Goal: Task Accomplishment & Management: Complete application form

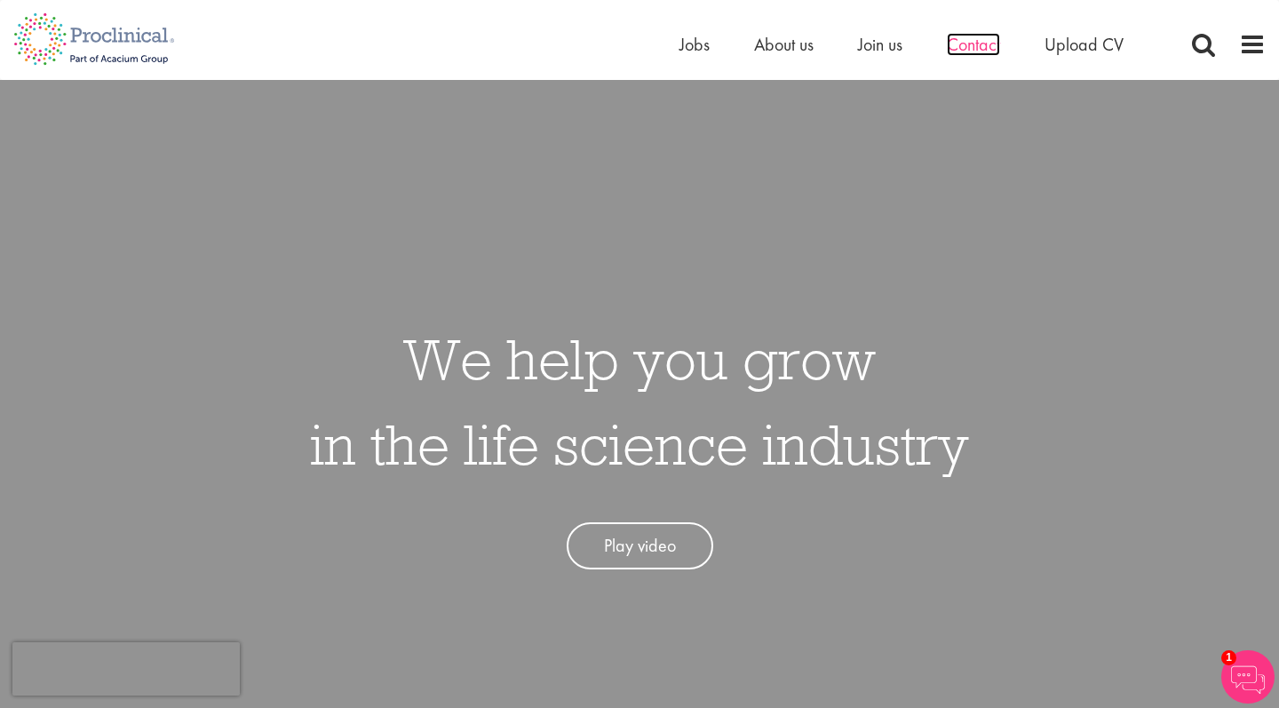
click at [987, 51] on span "Contact" at bounding box center [973, 44] width 53 height 23
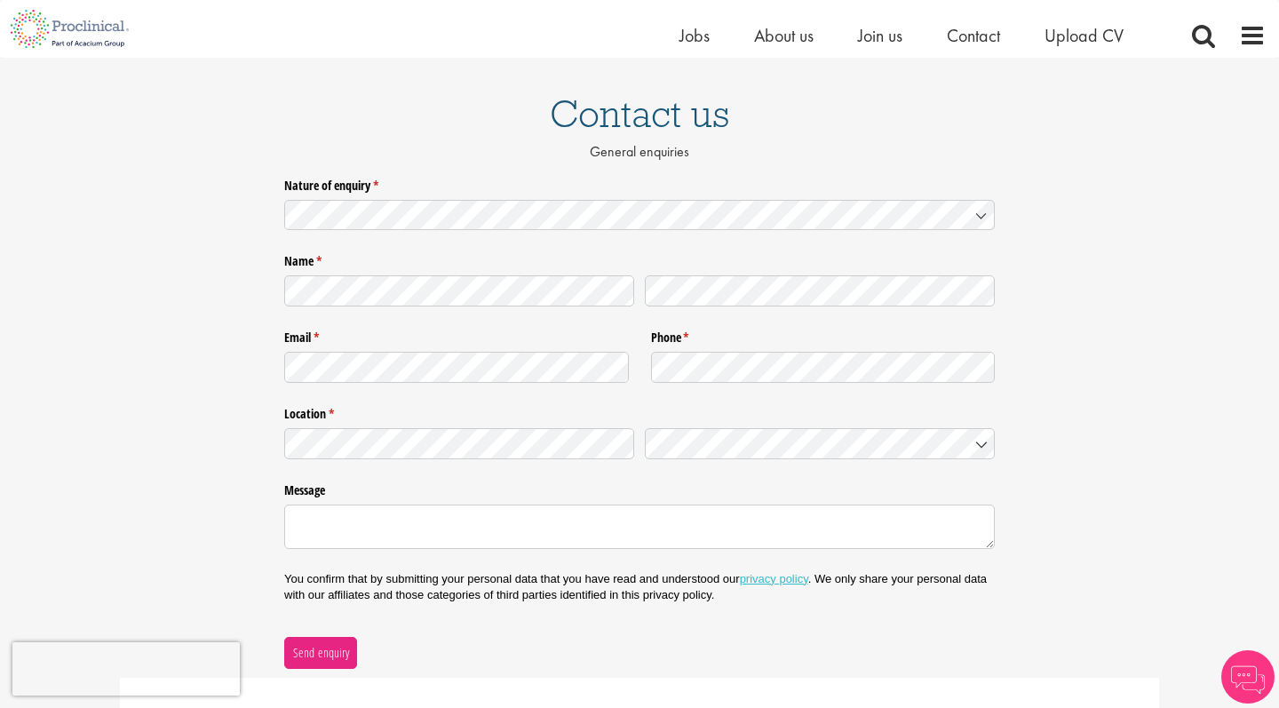
scroll to position [297, 0]
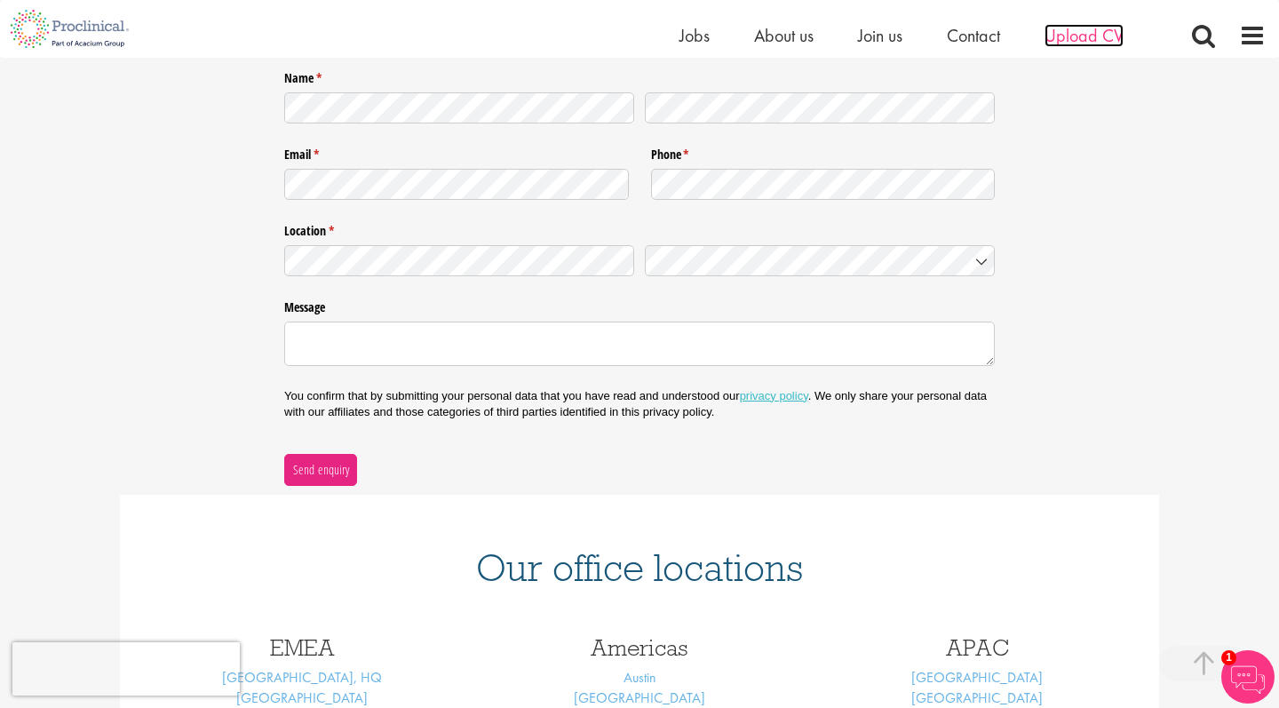
click at [1111, 45] on span "Upload CV" at bounding box center [1084, 35] width 79 height 23
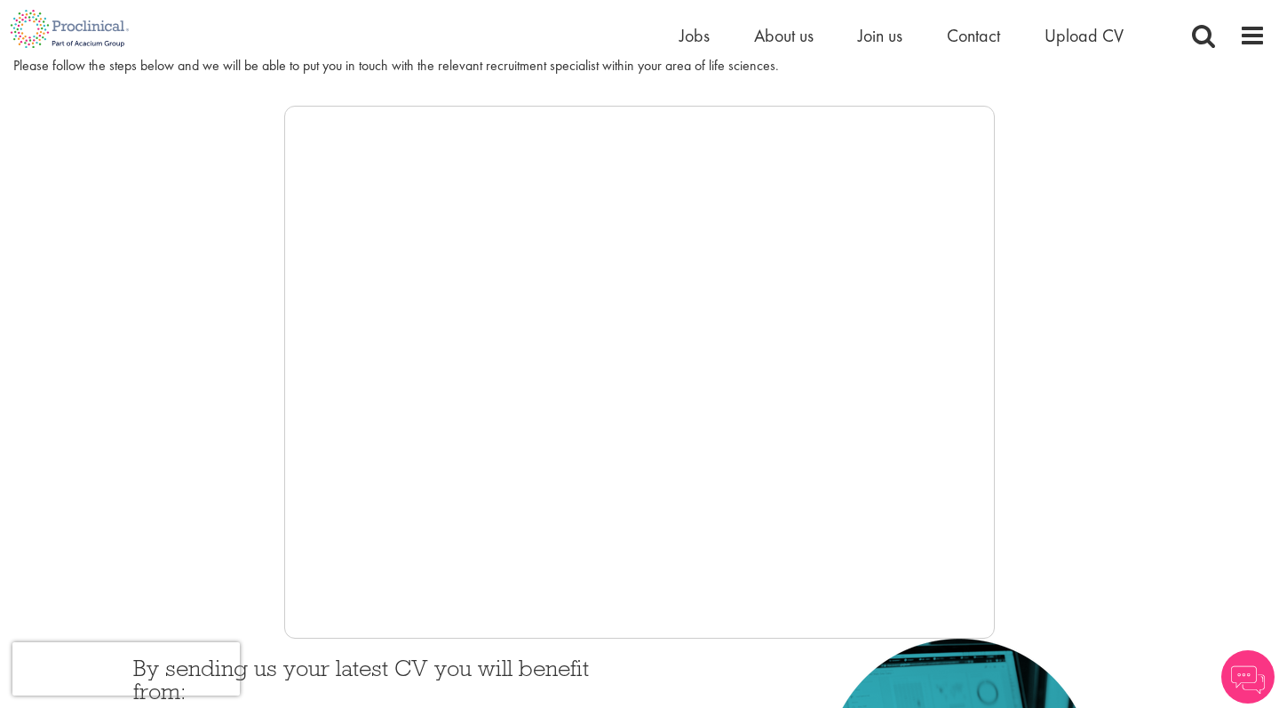
scroll to position [354, 0]
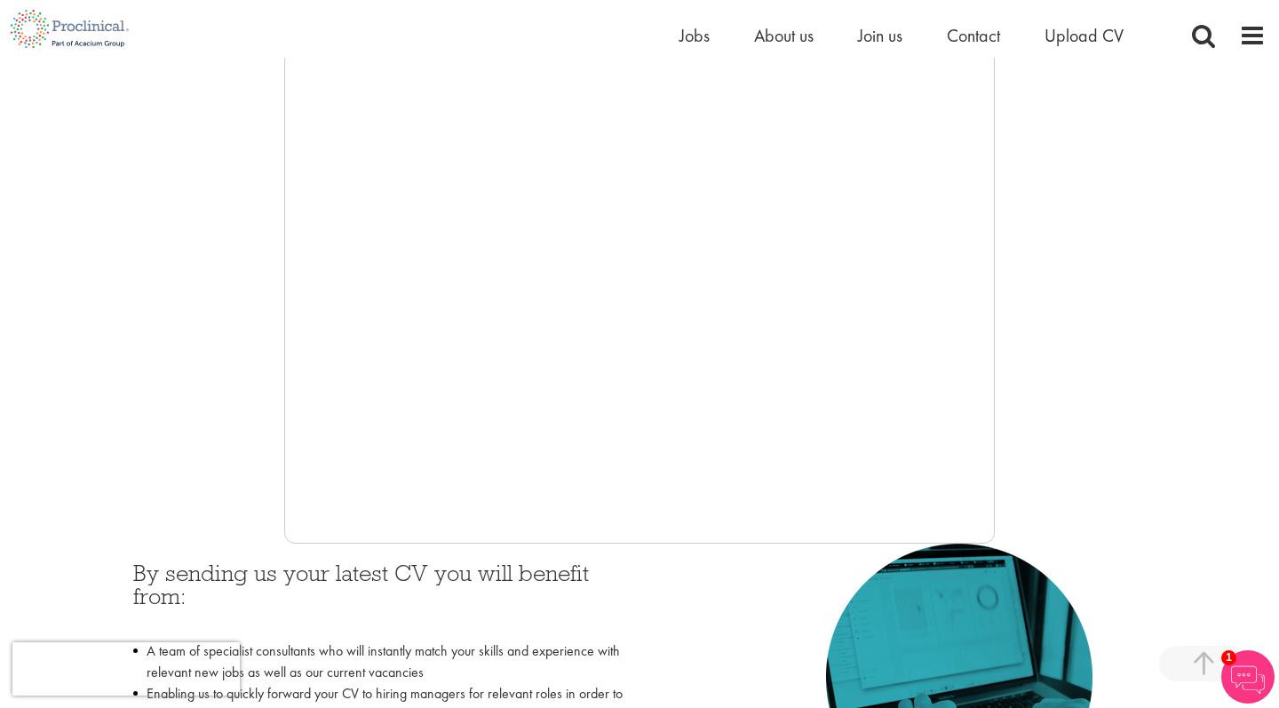
click at [264, 265] on div at bounding box center [639, 277] width 1252 height 533
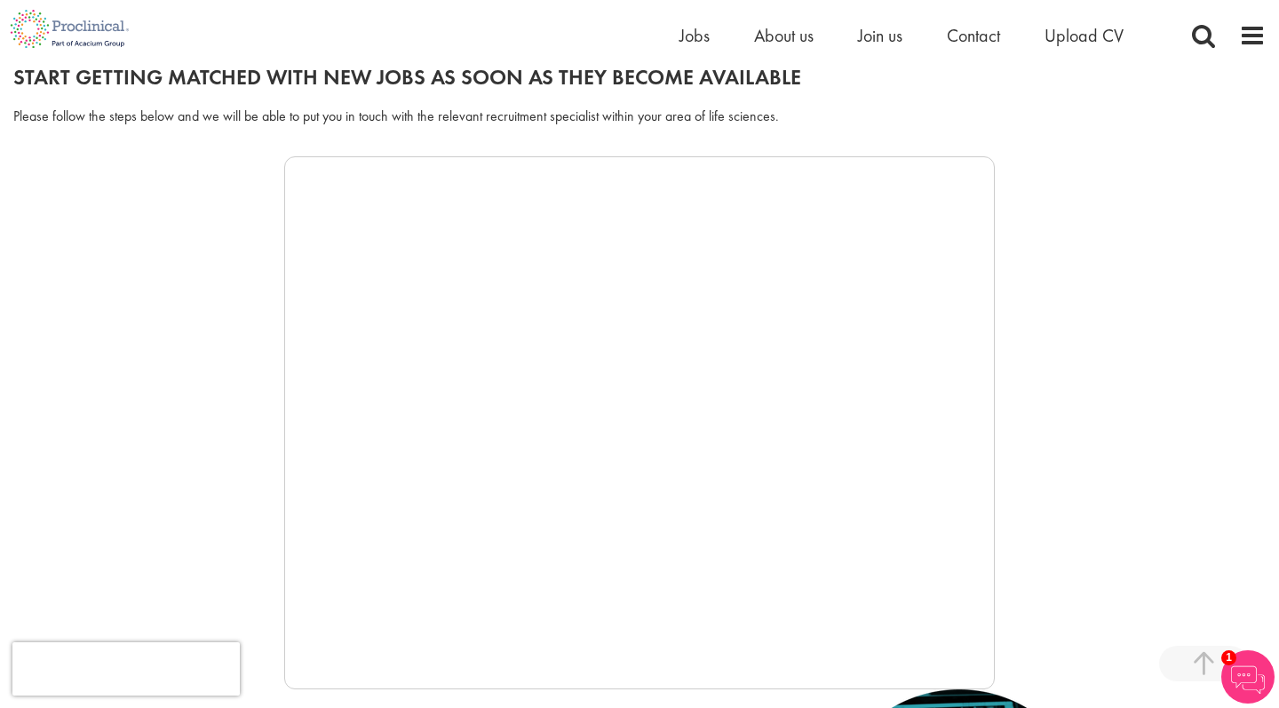
scroll to position [113, 0]
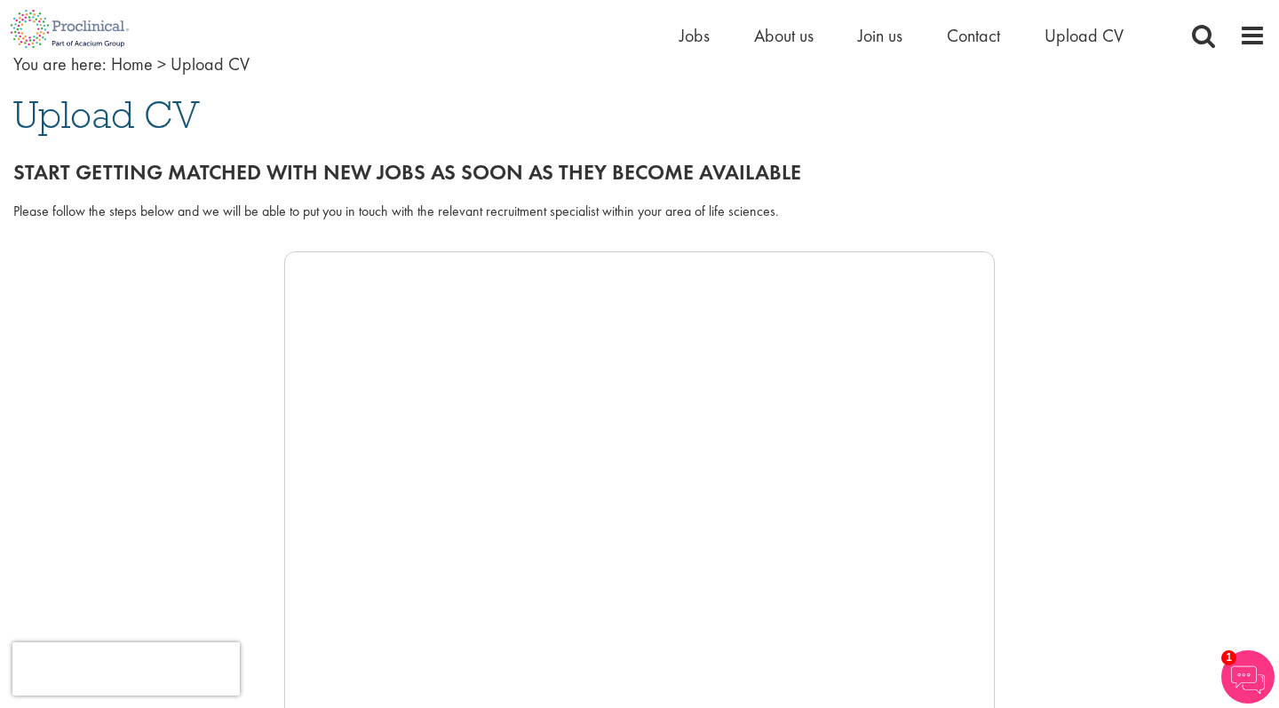
click at [1087, 21] on div "Home Jobs About us Join us Contact Upload CV" at bounding box center [633, 29] width 1266 height 58
click at [1087, 30] on span "Upload CV" at bounding box center [1084, 35] width 79 height 23
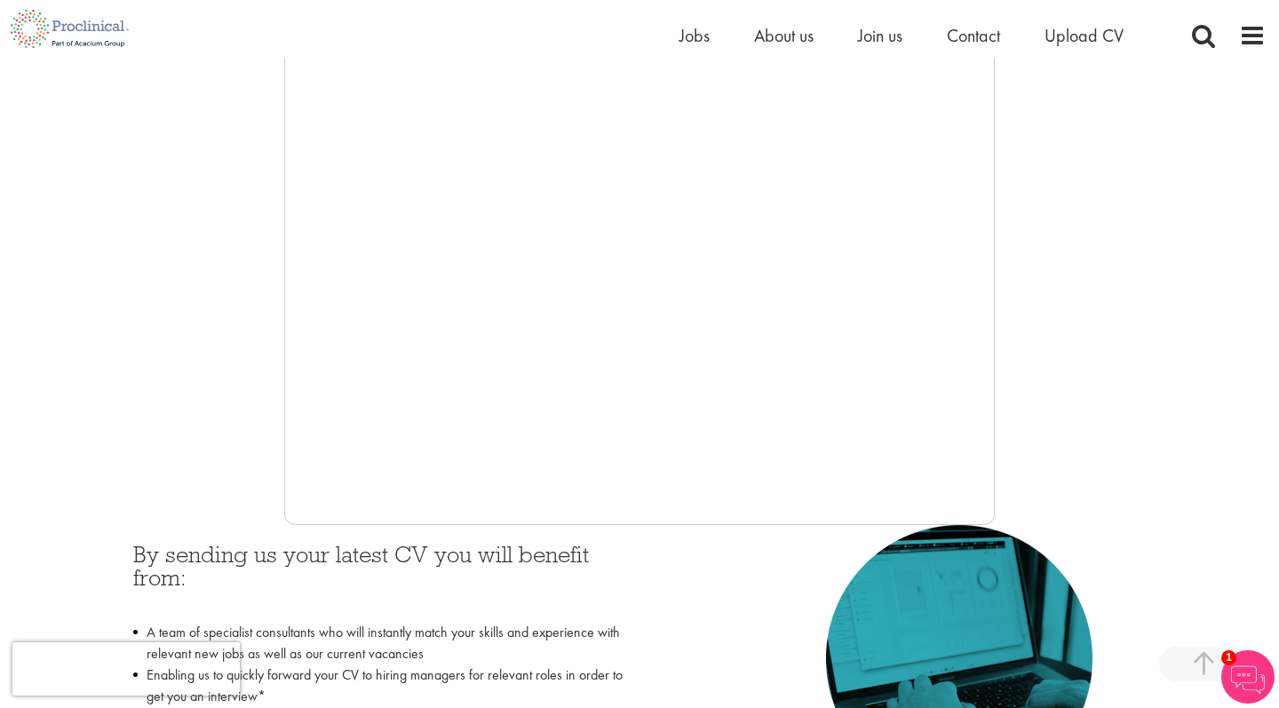
scroll to position [475, 0]
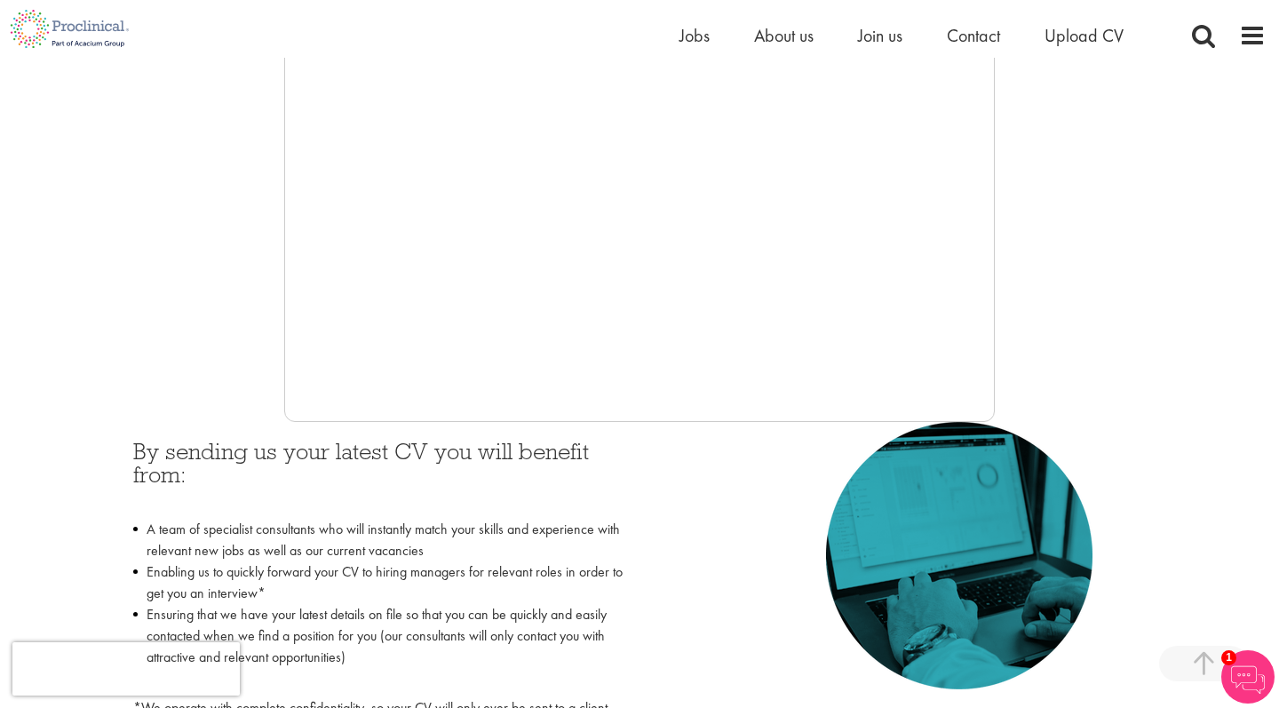
click at [579, 449] on h3 "By sending us your latest CV you will benefit from:" at bounding box center [379, 475] width 493 height 70
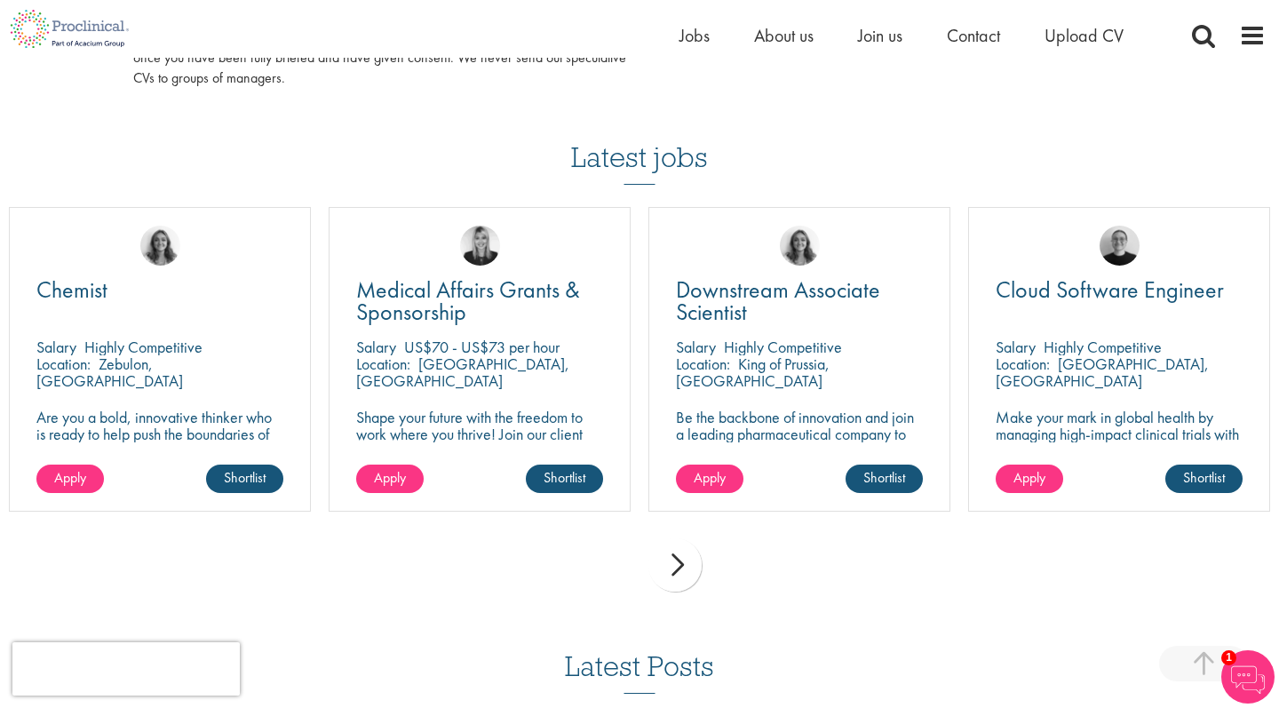
scroll to position [1146, 0]
